Goal: Find specific page/section: Find specific page/section

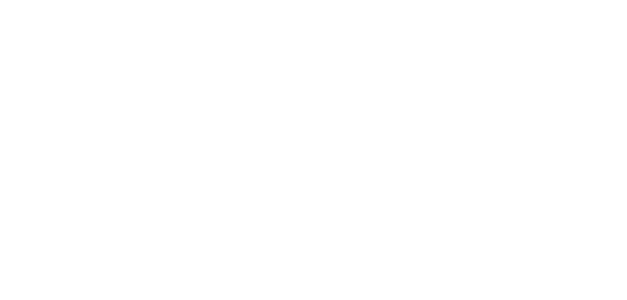
select select "1: 1"
select select "2: 6"
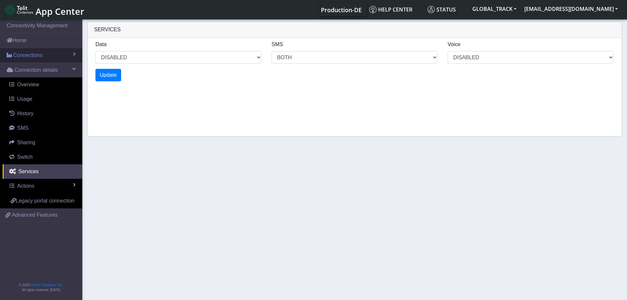
click at [42, 60] on link "Connections" at bounding box center [41, 55] width 82 height 14
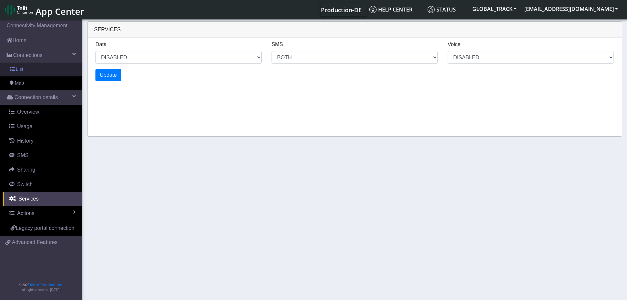
click at [38, 73] on link "List" at bounding box center [41, 69] width 82 height 14
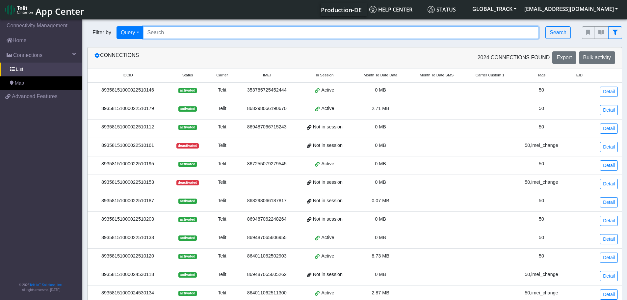
click at [182, 38] on input "Search..." at bounding box center [341, 32] width 396 height 12
paste input "864011062499589"
click at [490, 31] on input "864011062499589" at bounding box center [341, 32] width 396 height 12
type input "864011062499589"
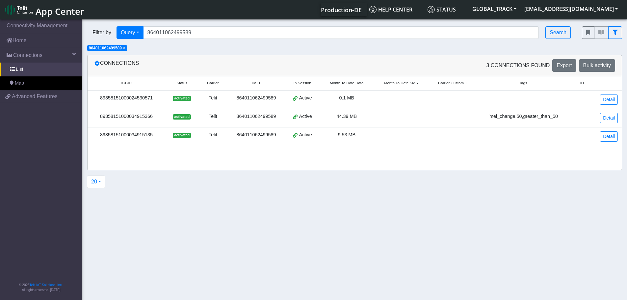
click at [373, 122] on td "44.39 MB" at bounding box center [346, 118] width 54 height 18
